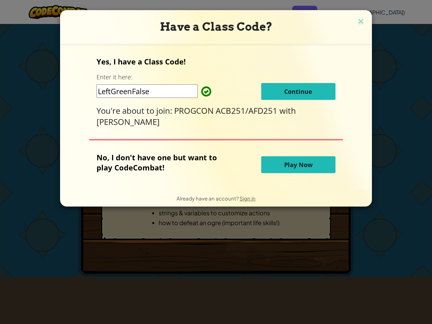
click at [216, 162] on p "No, I don't have one but want to play CodeCombat!" at bounding box center [161, 162] width 131 height 20
click at [216, 117] on div "You're about to join: PROGCON ACB251/AFD251 with [PERSON_NAME]" at bounding box center [215, 116] width 238 height 22
click at [247, 198] on span "Sign in" at bounding box center [247, 198] width 16 height 6
